Goal: Task Accomplishment & Management: Use online tool/utility

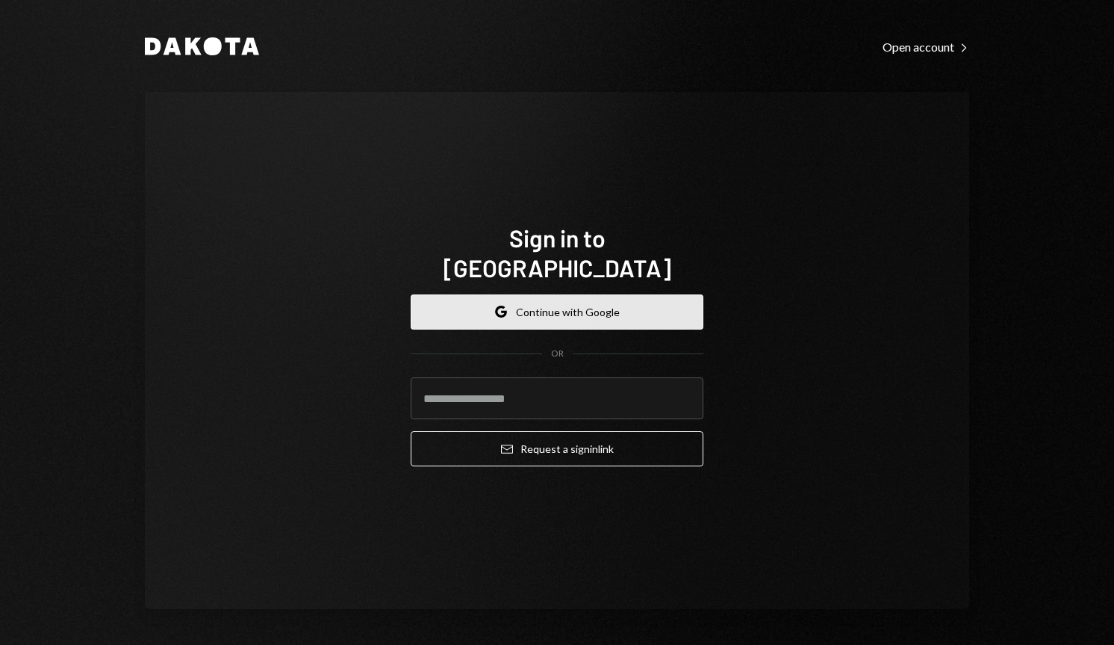
click at [640, 294] on button "Google Continue with Google" at bounding box center [557, 311] width 293 height 35
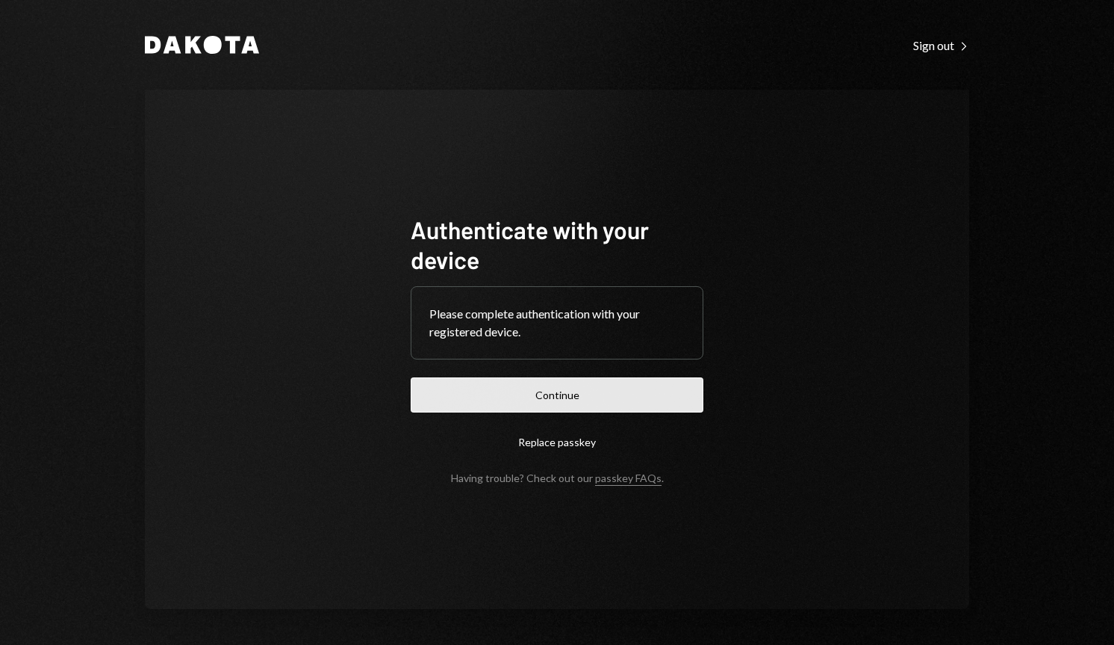
click at [592, 404] on button "Continue" at bounding box center [557, 394] width 293 height 35
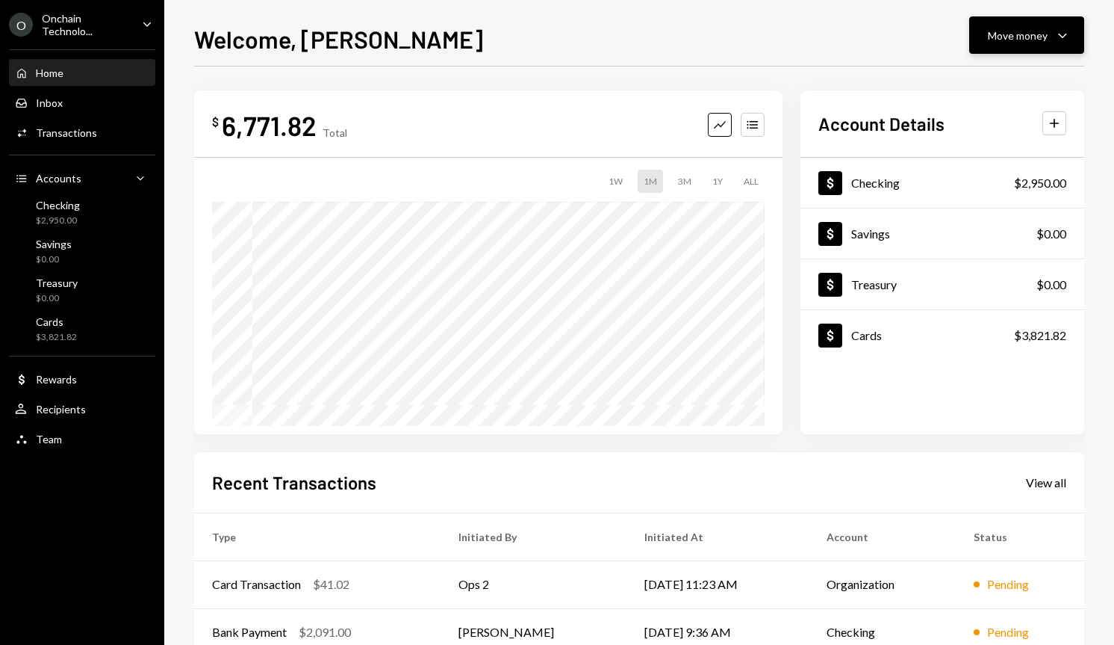
click at [1010, 40] on div "Move money" at bounding box center [1018, 36] width 60 height 16
click at [996, 81] on div "Send" at bounding box center [1015, 80] width 109 height 16
